Goal: Information Seeking & Learning: Check status

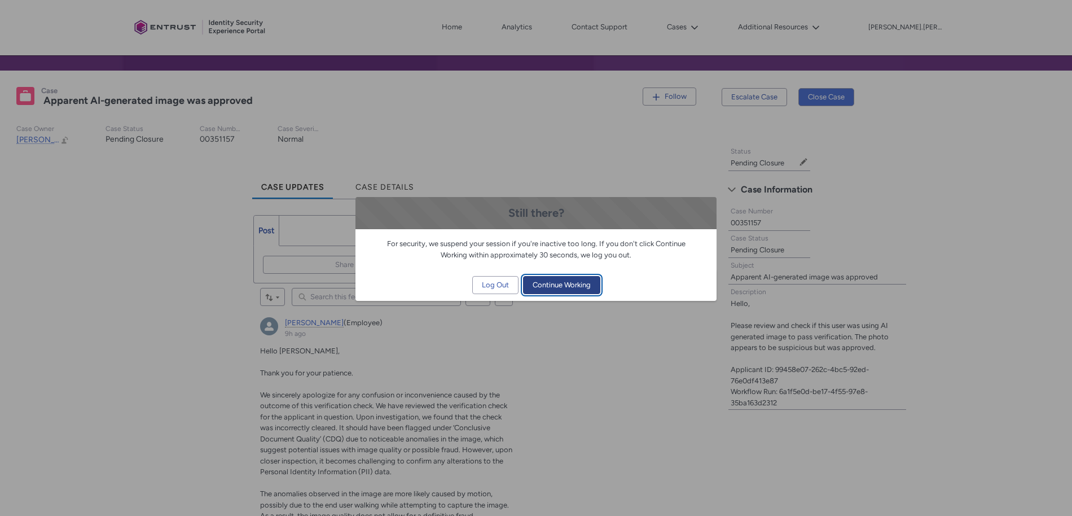
click at [598, 291] on button "Continue Working" at bounding box center [561, 285] width 77 height 18
click at [593, 289] on button "Continue Working" at bounding box center [561, 285] width 77 height 18
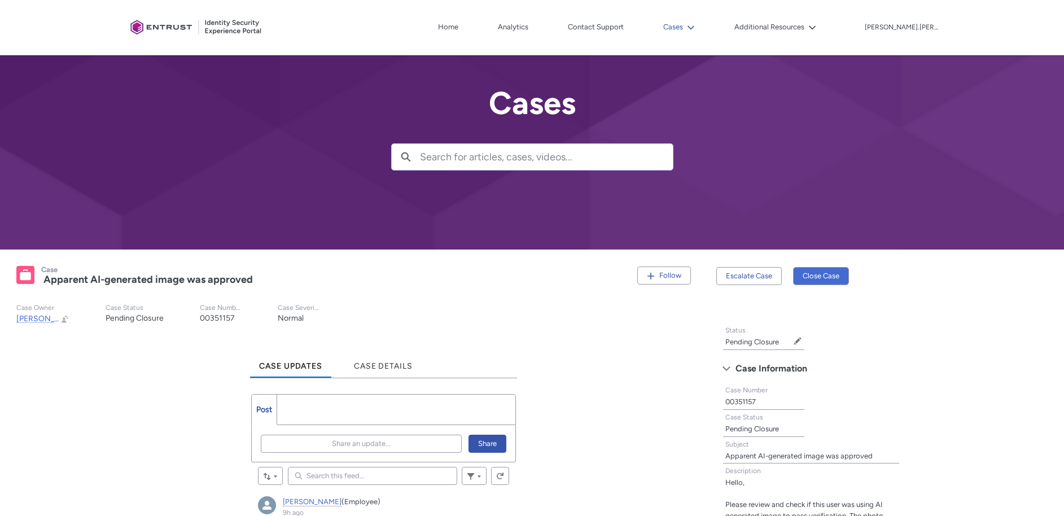
click at [698, 29] on button "Cases" at bounding box center [678, 27] width 37 height 17
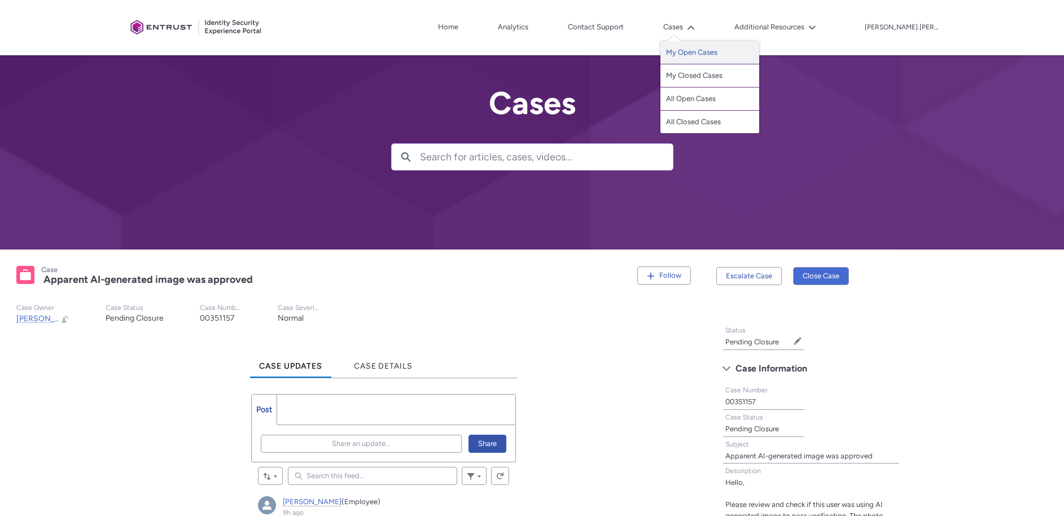
click at [743, 54] on link "My Open Cases" at bounding box center [709, 52] width 99 height 23
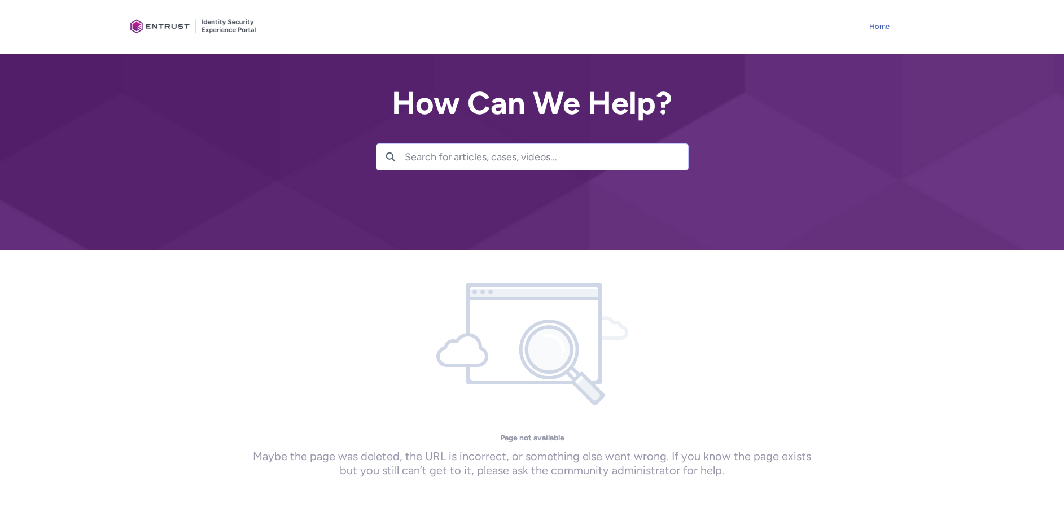
click at [871, 23] on link "Home" at bounding box center [879, 26] width 26 height 17
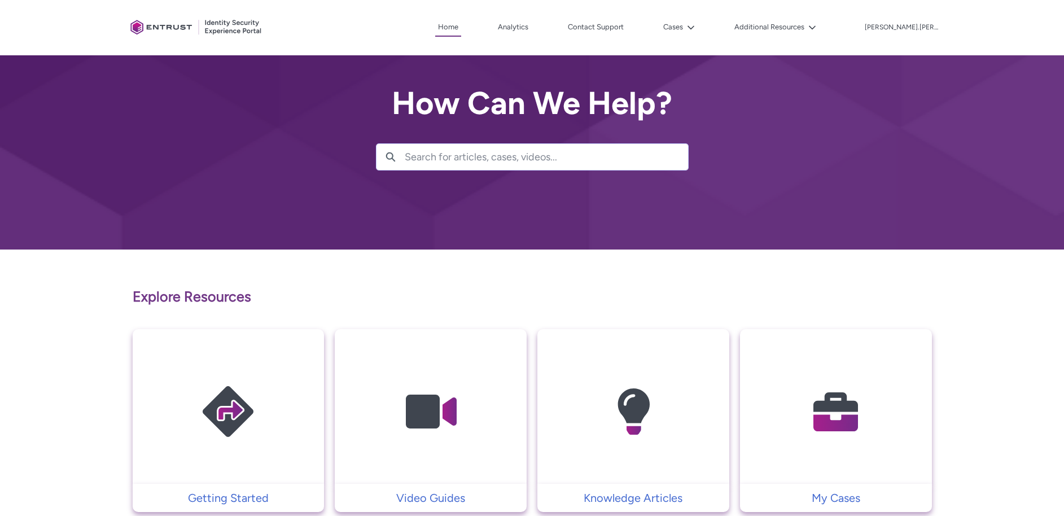
click at [832, 432] on img at bounding box center [835, 411] width 107 height 121
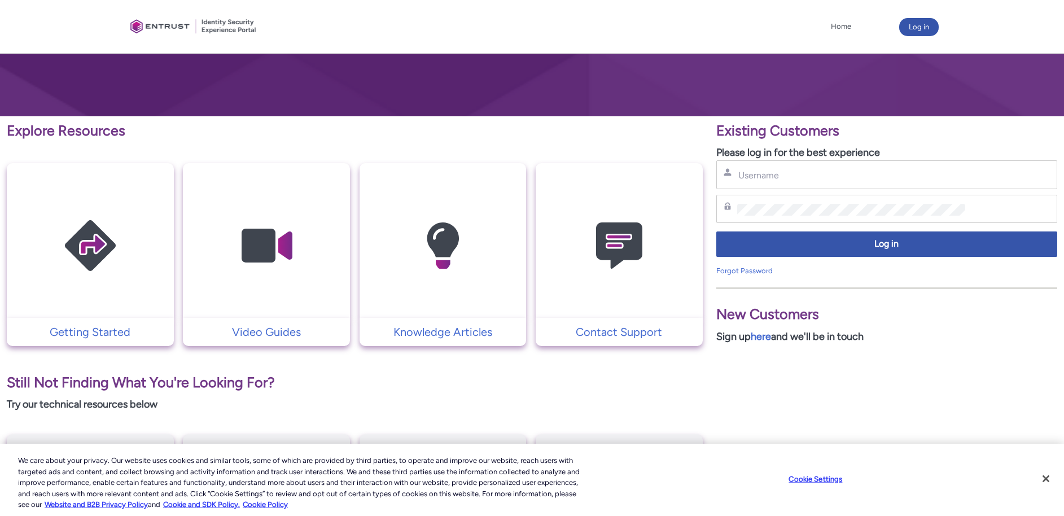
scroll to position [160, 0]
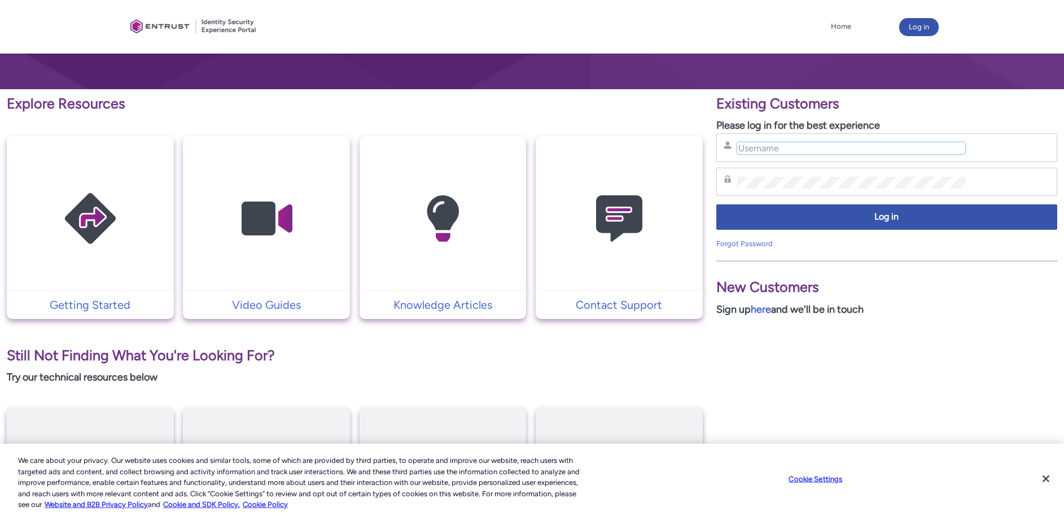
click at [745, 150] on input "Username" at bounding box center [851, 148] width 229 height 12
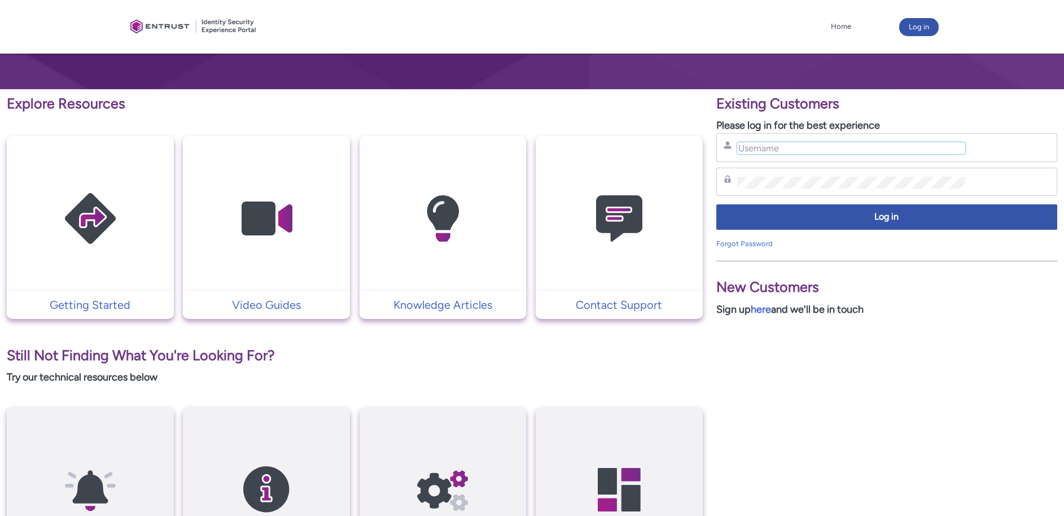
click at [745, 151] on input "Username" at bounding box center [851, 148] width 229 height 12
type input "[PERSON_NAME][EMAIL_ADDRESS][PERSON_NAME][PERSON_NAME][DOMAIN_NAME]"
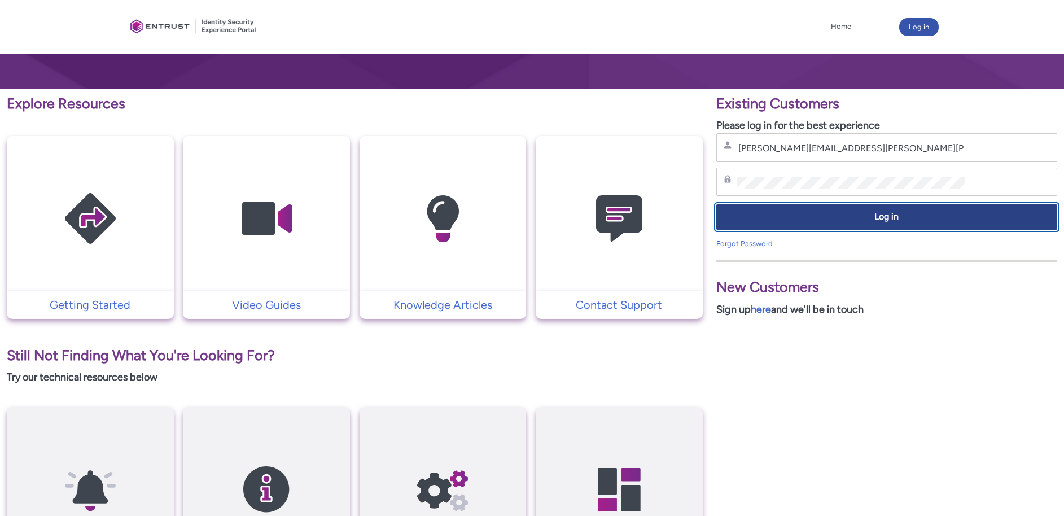
click at [937, 221] on span "Log in" at bounding box center [886, 216] width 326 height 13
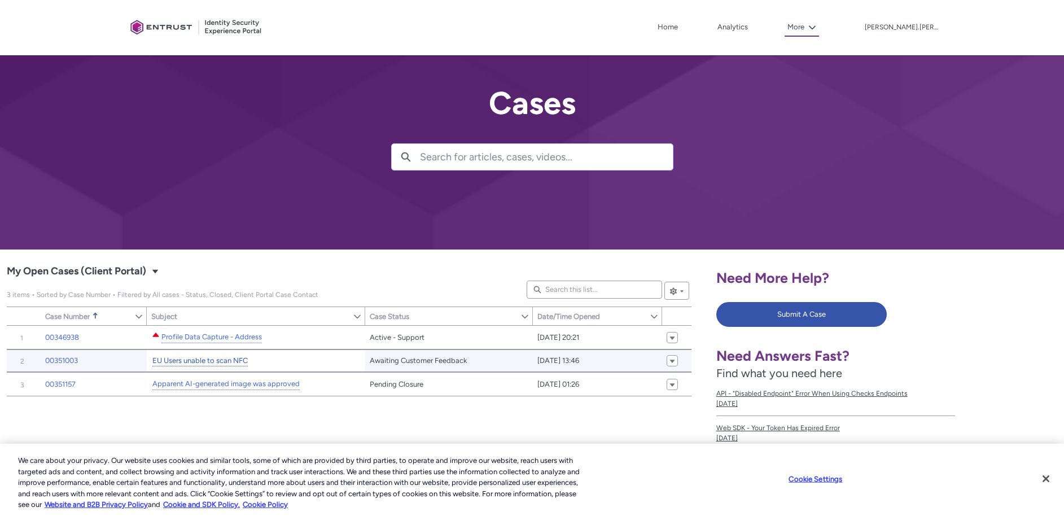
click at [196, 363] on link "EU Users unable to scan NFC" at bounding box center [199, 361] width 95 height 12
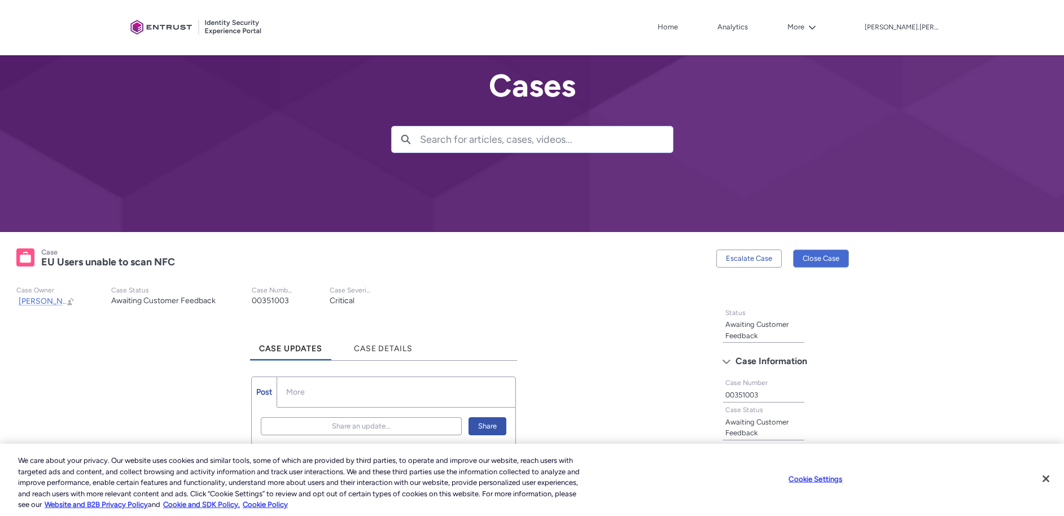
scroll to position [285, 0]
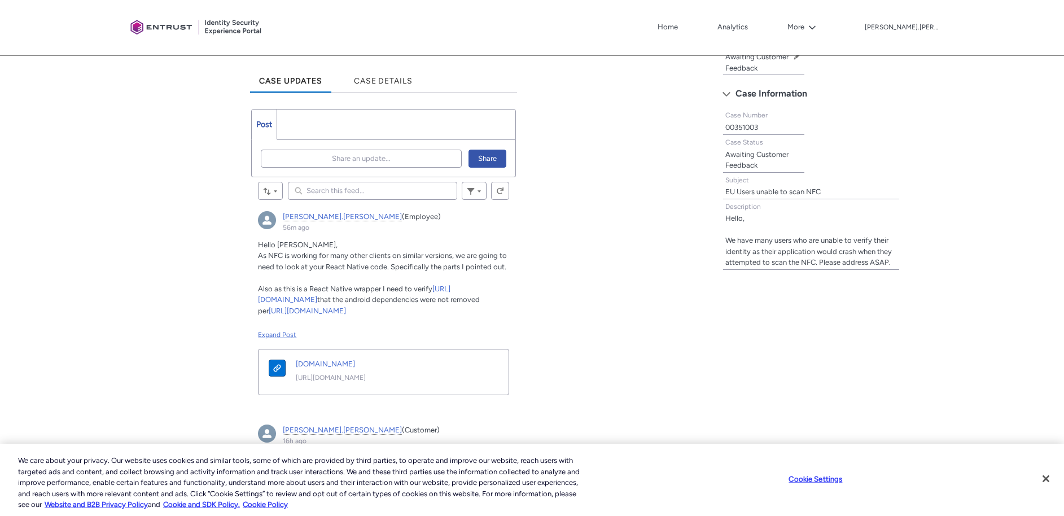
click at [278, 331] on div "Expand Post" at bounding box center [383, 335] width 251 height 10
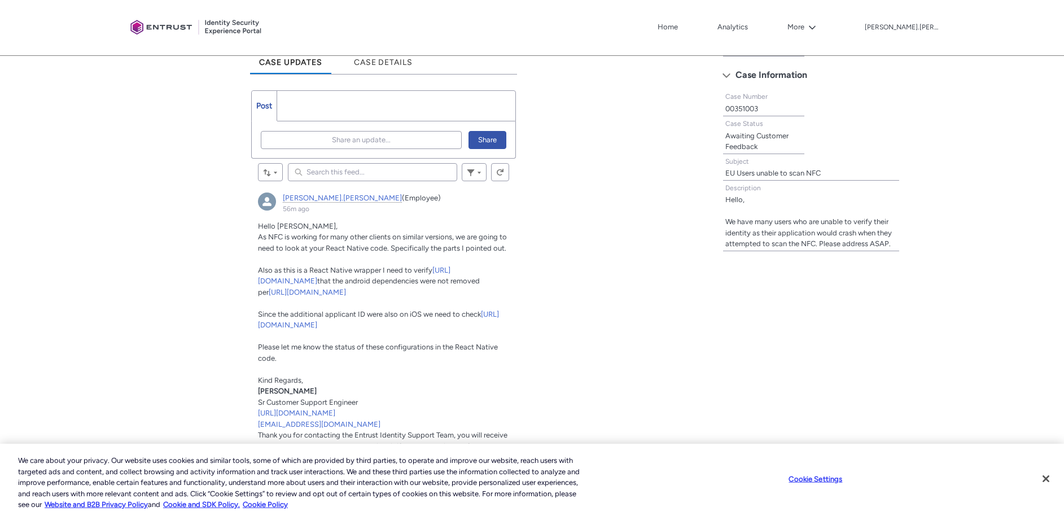
scroll to position [309, 0]
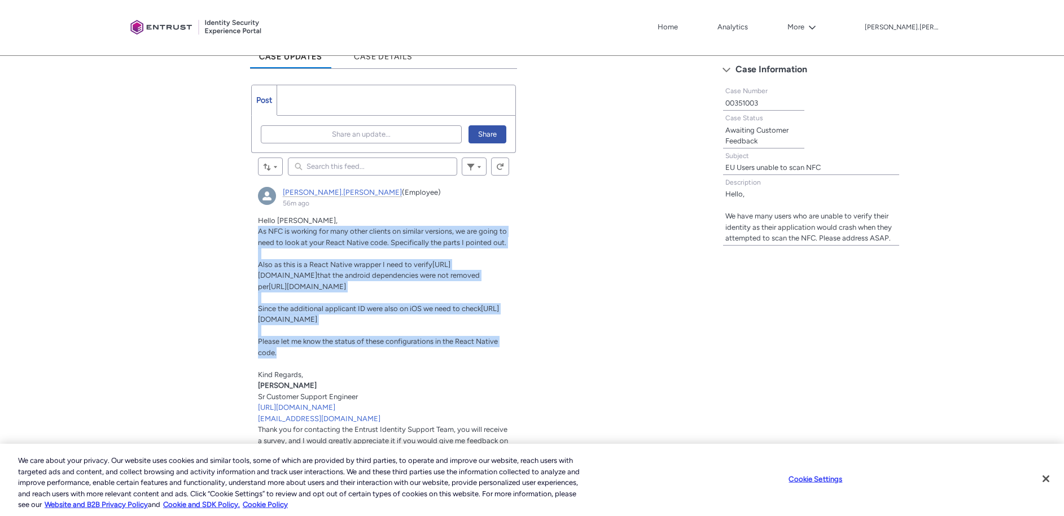
drag, startPoint x: 260, startPoint y: 254, endPoint x: 366, endPoint y: 378, distance: 163.7
click at [365, 386] on div "Hello [PERSON_NAME], As NFC is working for many other clients on similar versio…" at bounding box center [383, 336] width 251 height 242
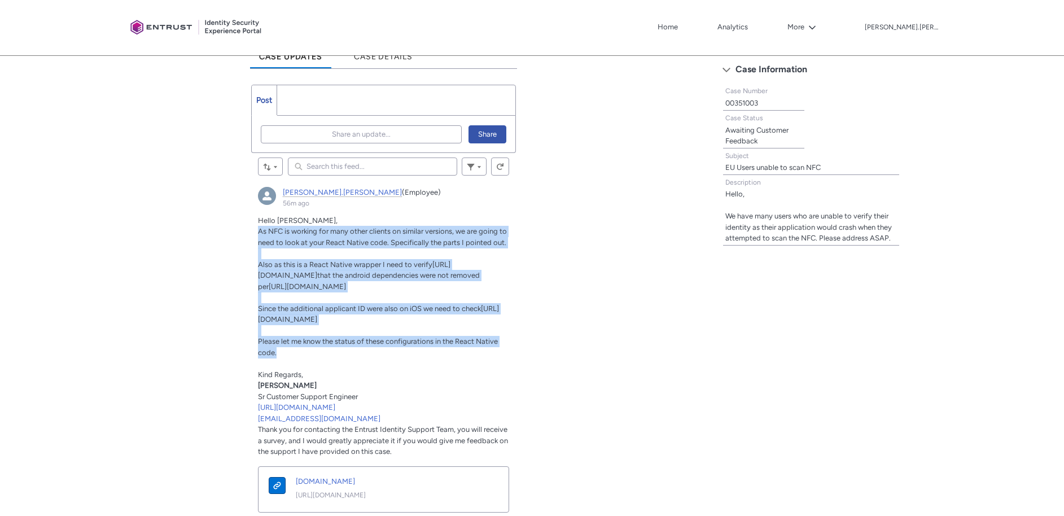
copy div "As NFC is working for many other clients on similar versions, we are going to n…"
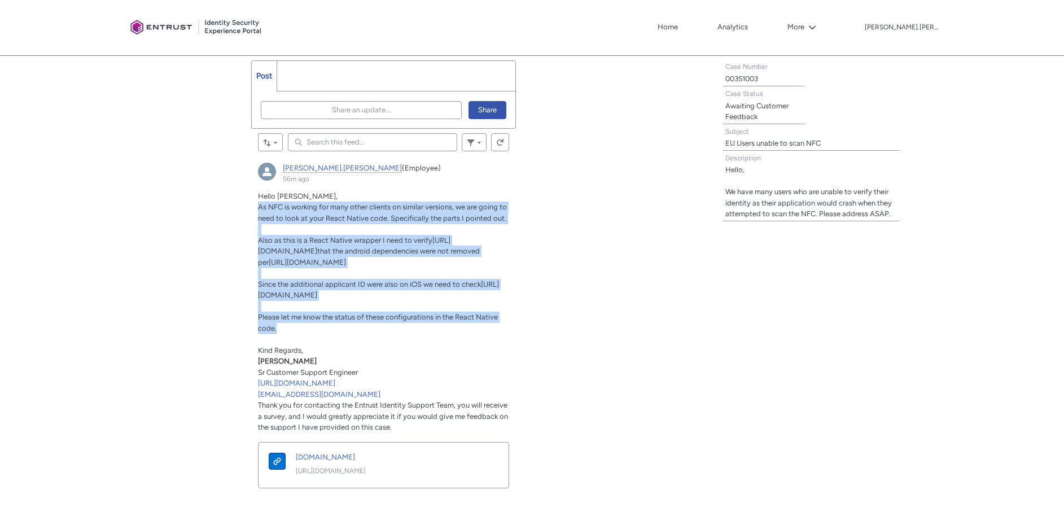
scroll to position [339, 0]
